Goal: Task Accomplishment & Management: Complete application form

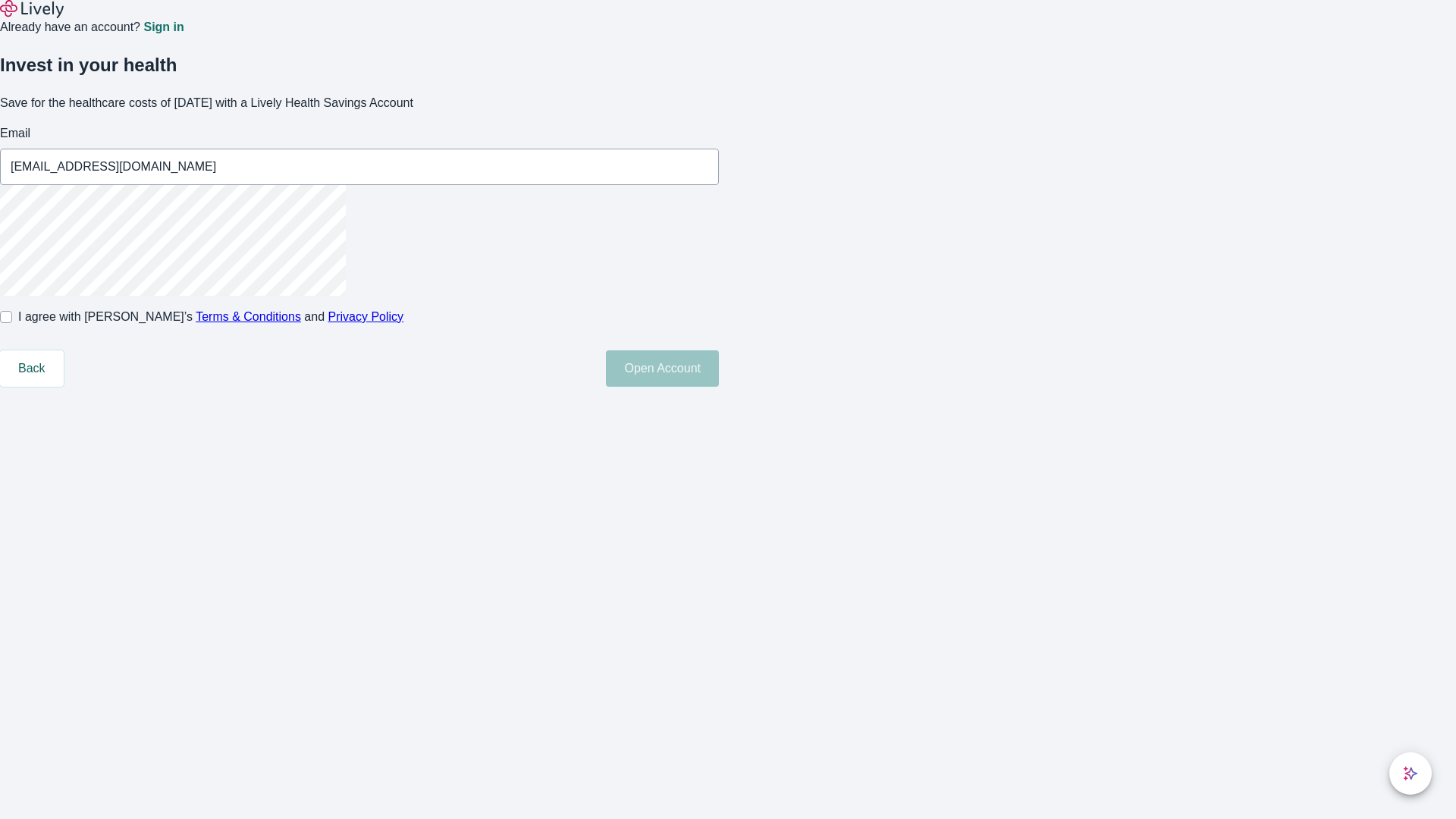
click at [12, 323] on input "I agree with Lively’s Terms & Conditions and Privacy Policy" at bounding box center [6, 317] width 12 height 12
checkbox input "true"
click at [719, 387] on button "Open Account" at bounding box center [662, 368] width 113 height 36
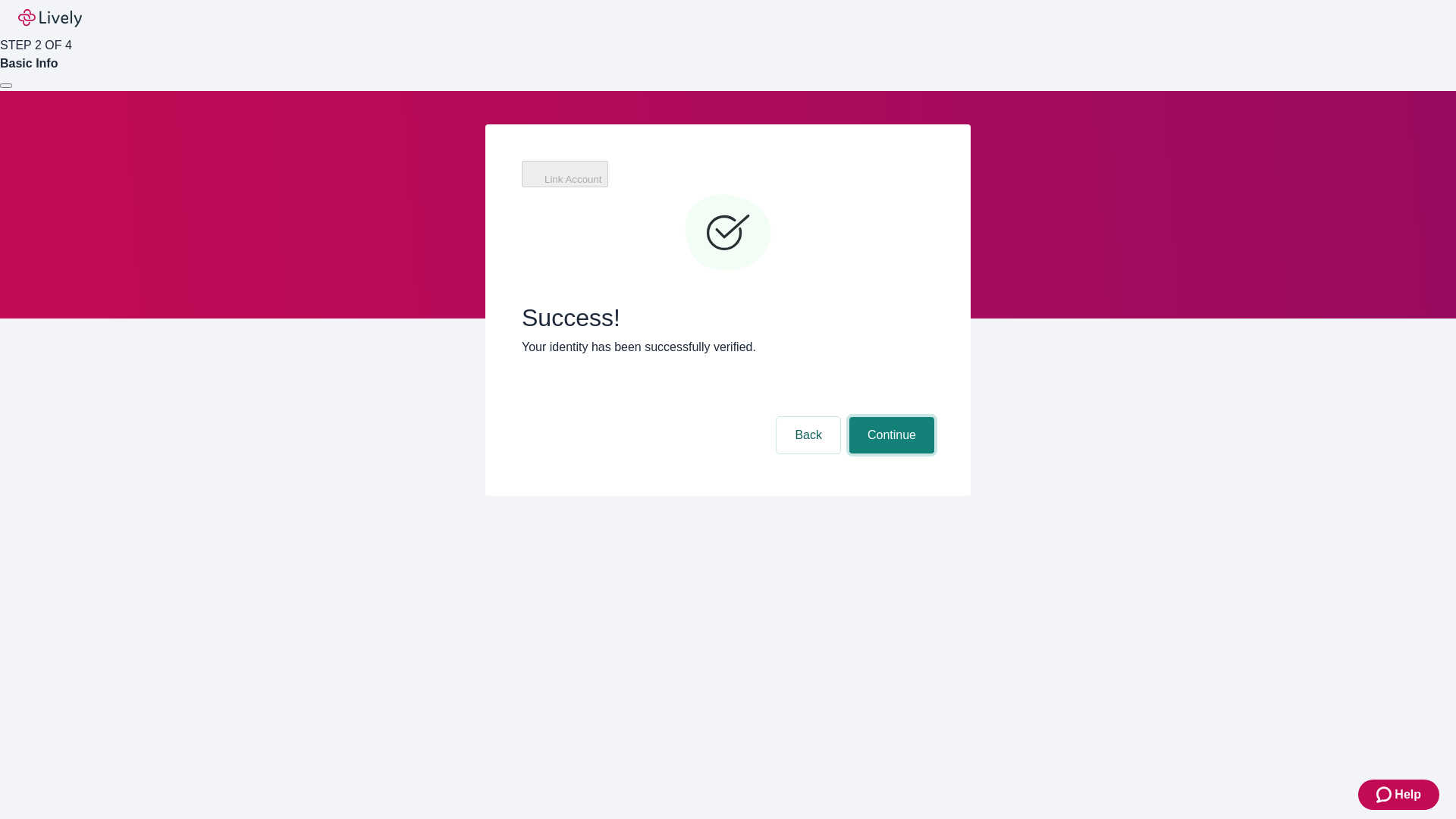
click at [890, 417] on button "Continue" at bounding box center [891, 435] width 85 height 36
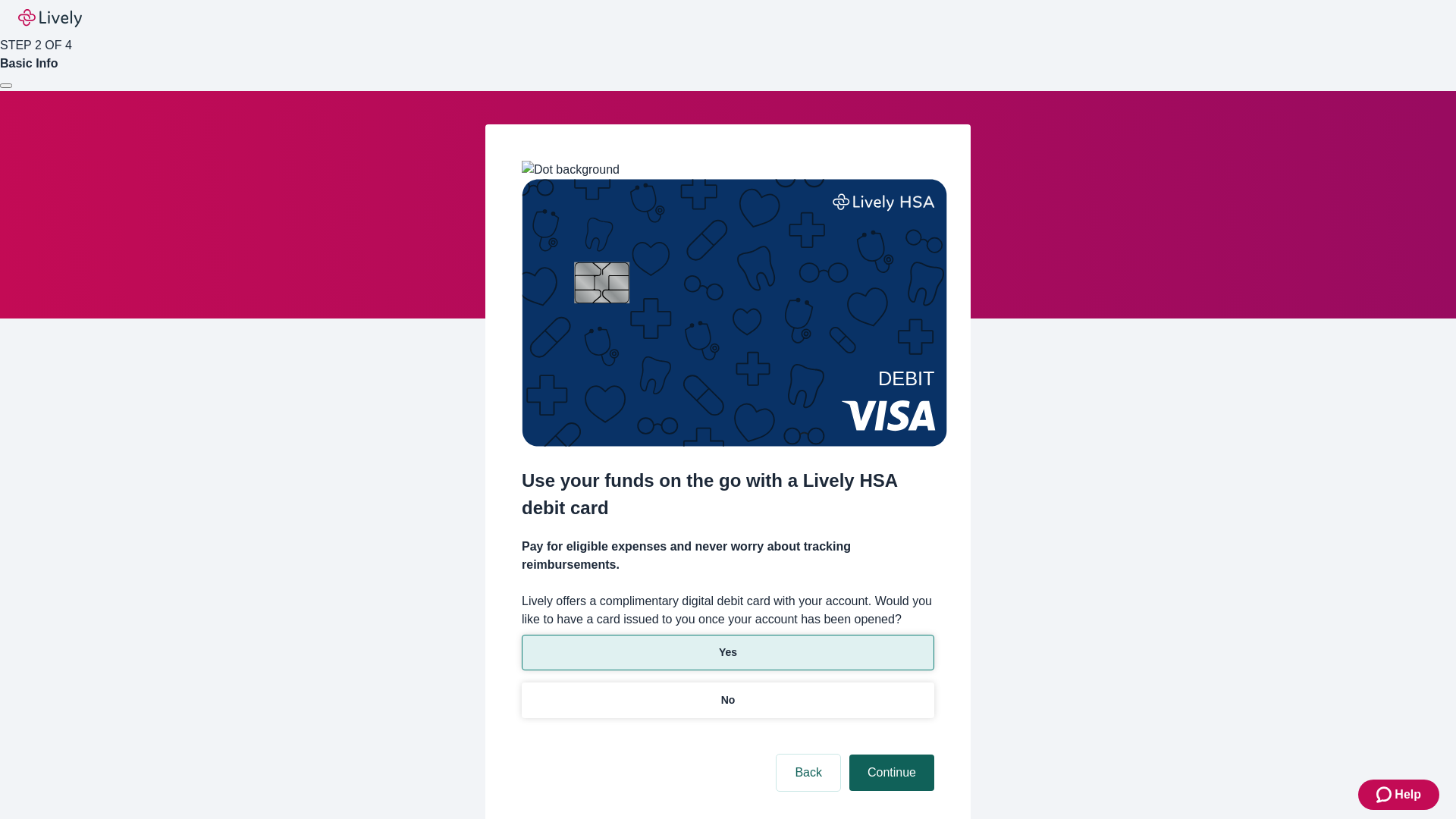
click at [727, 645] on p "Yes" at bounding box center [728, 652] width 19 height 16
click at [890, 754] on button "Continue" at bounding box center [891, 772] width 85 height 36
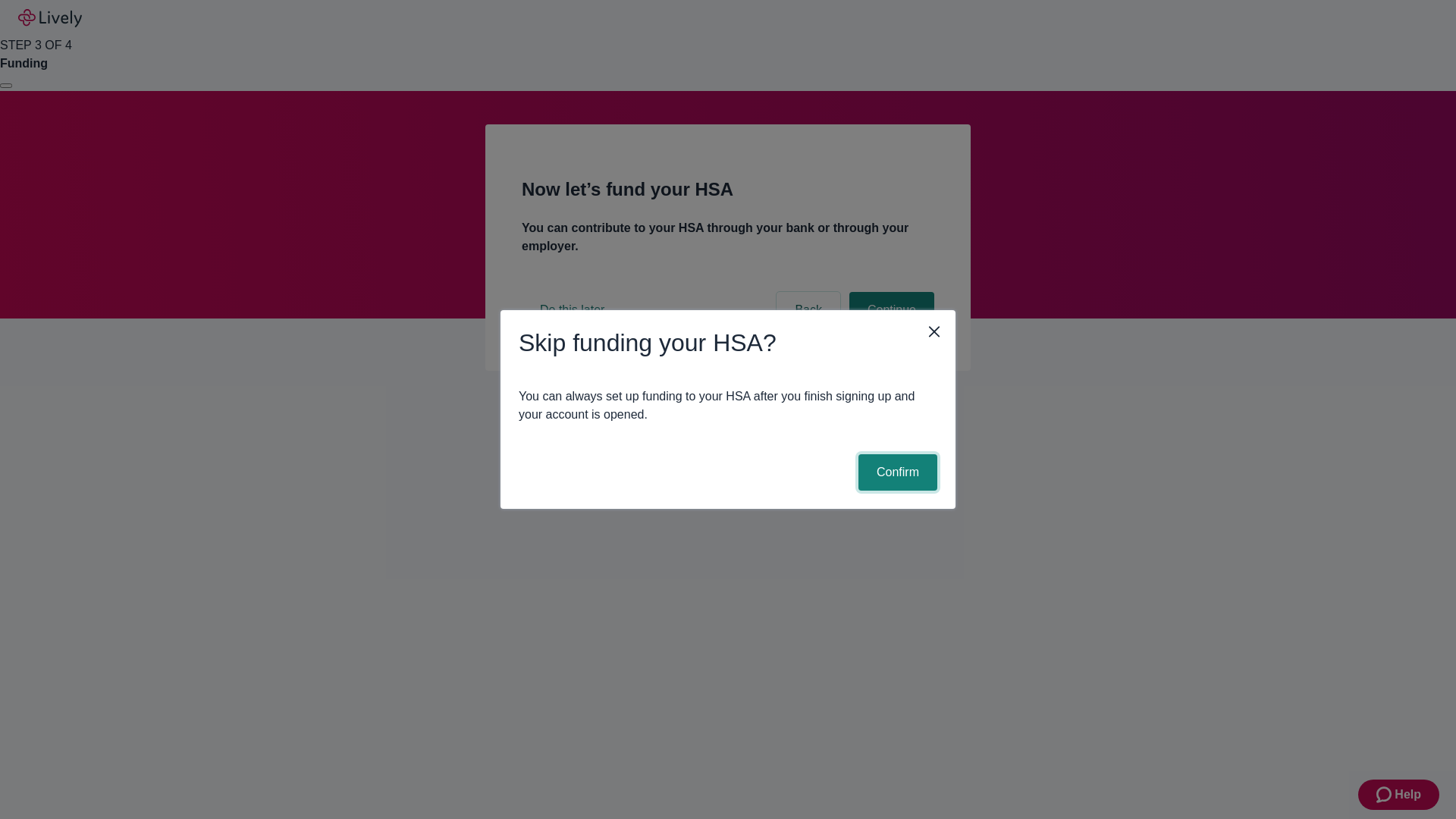
click at [896, 473] on button "Confirm" at bounding box center [898, 472] width 79 height 36
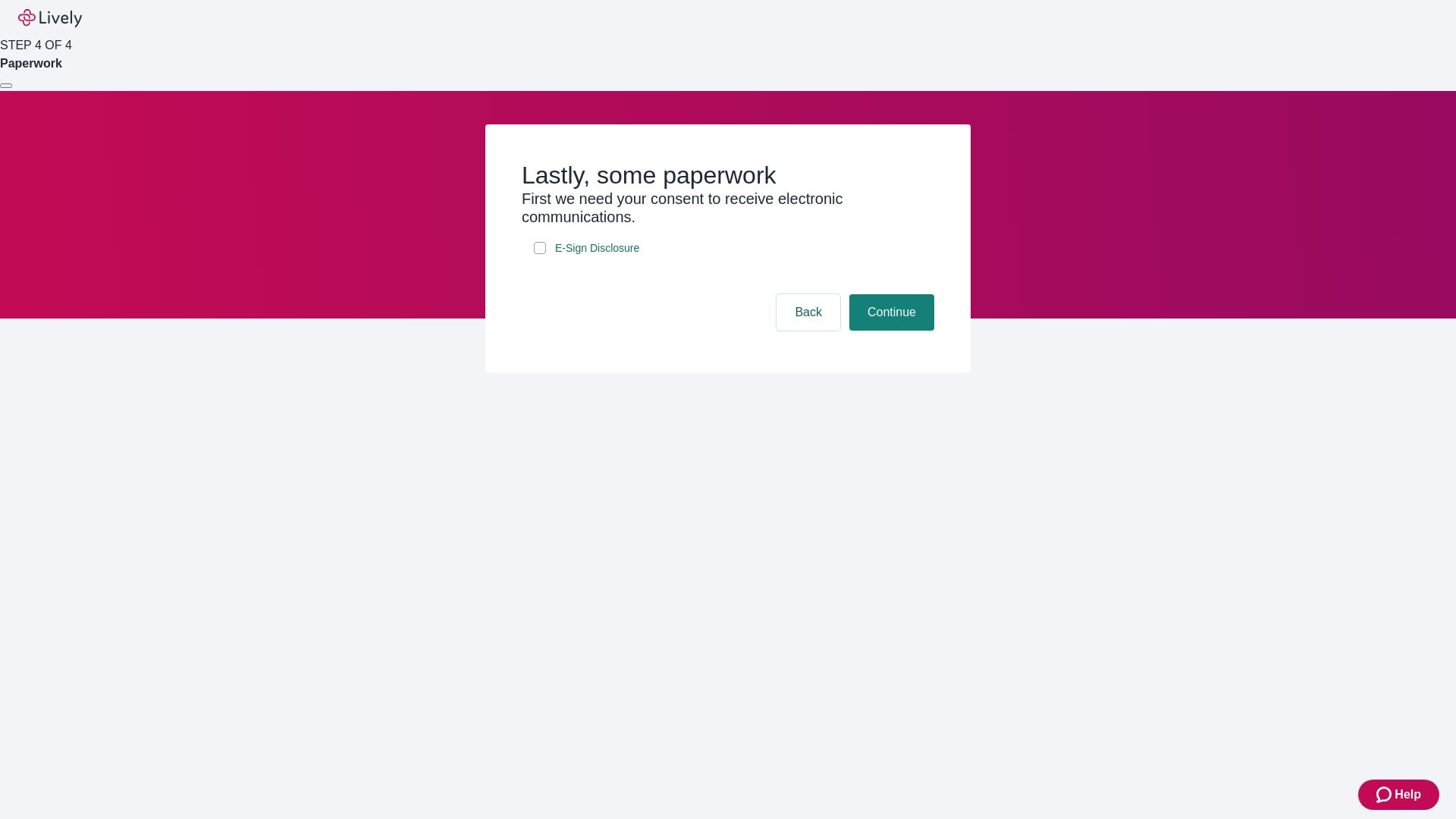
click at [540, 254] on input "E-Sign Disclosure" at bounding box center [540, 248] width 12 height 12
checkbox input "true"
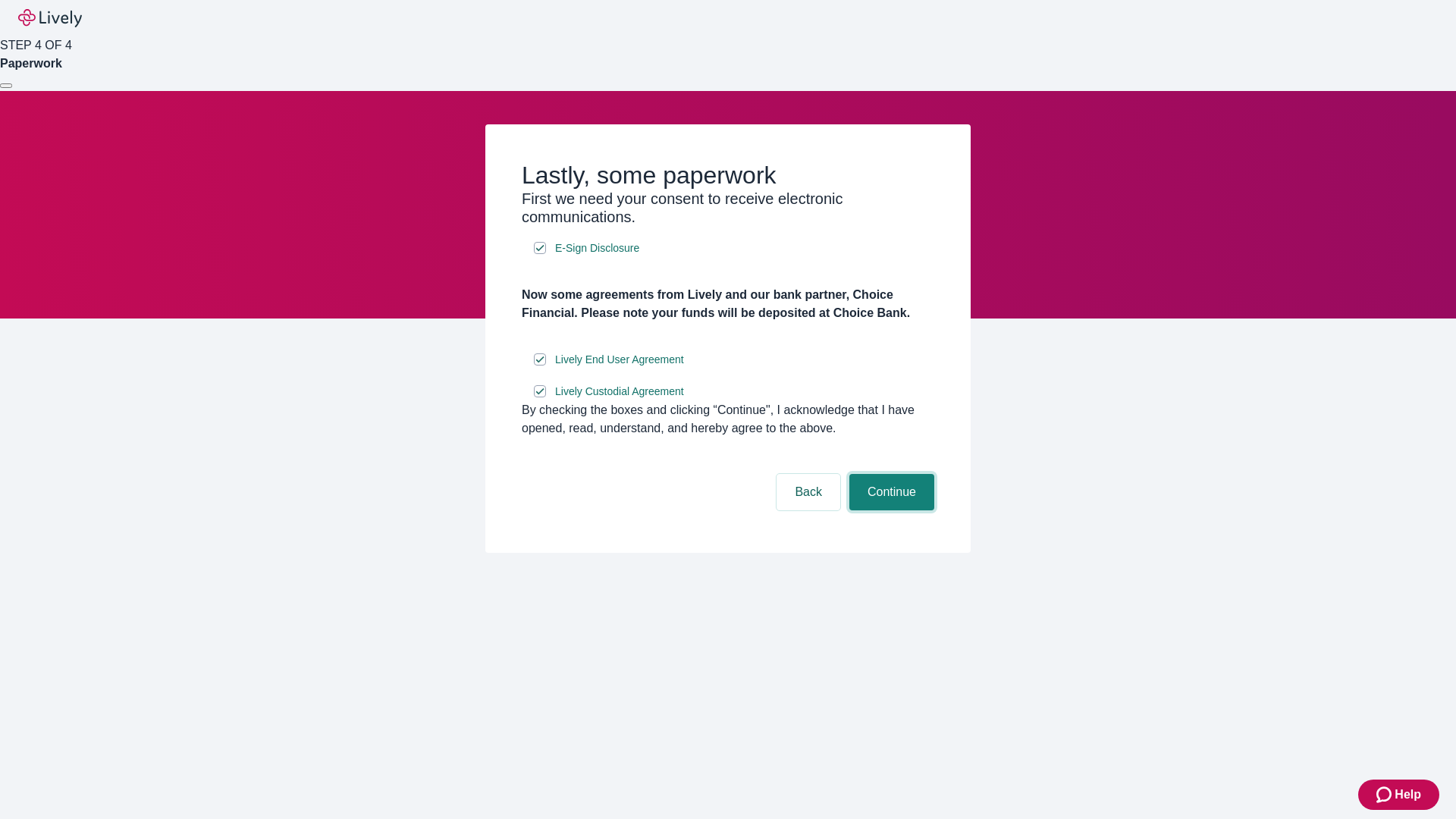
click at [890, 511] on button "Continue" at bounding box center [891, 491] width 85 height 36
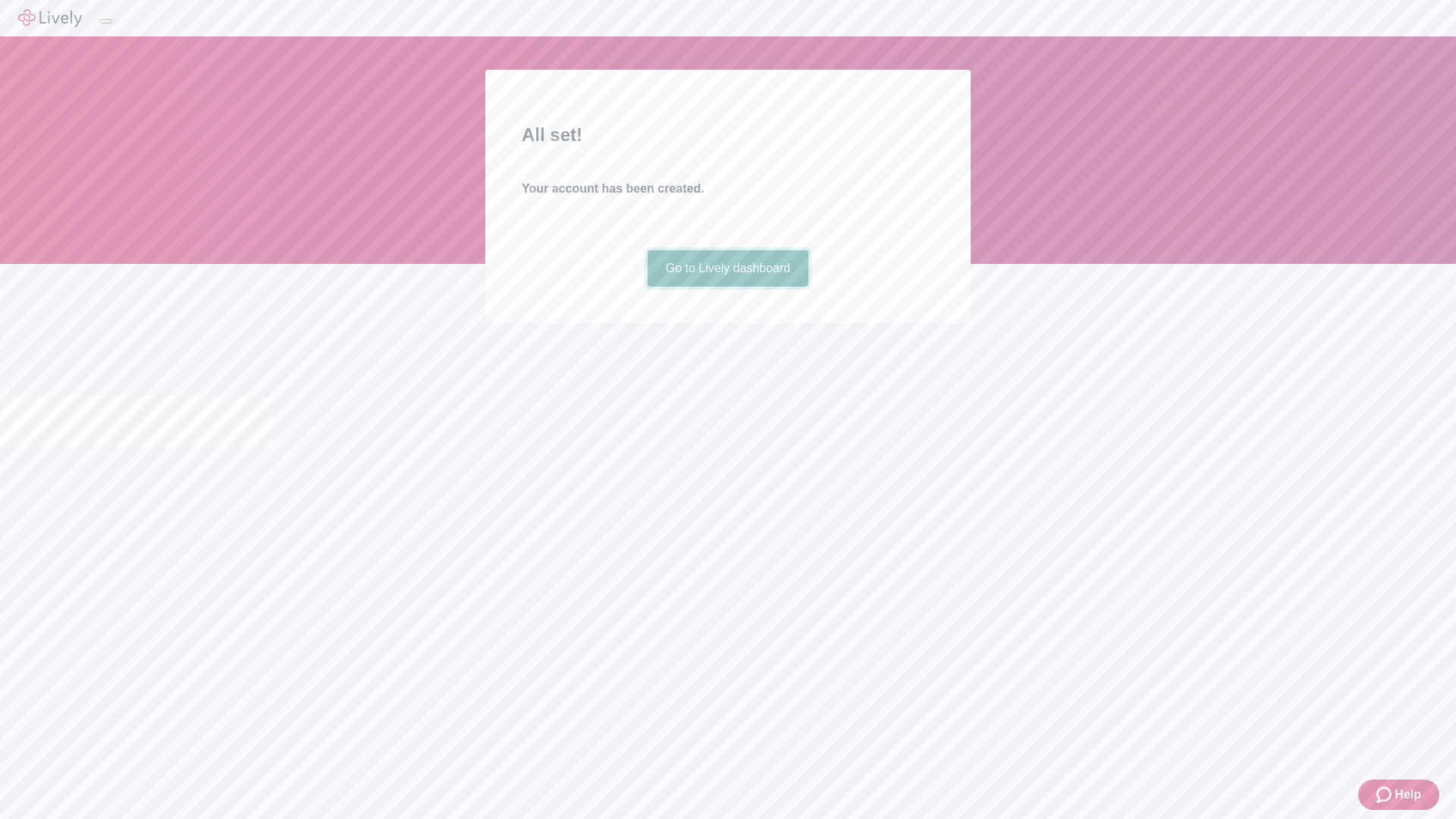
click at [727, 286] on link "Go to Lively dashboard" at bounding box center [729, 268] width 162 height 36
